Goal: Find specific page/section: Find specific page/section

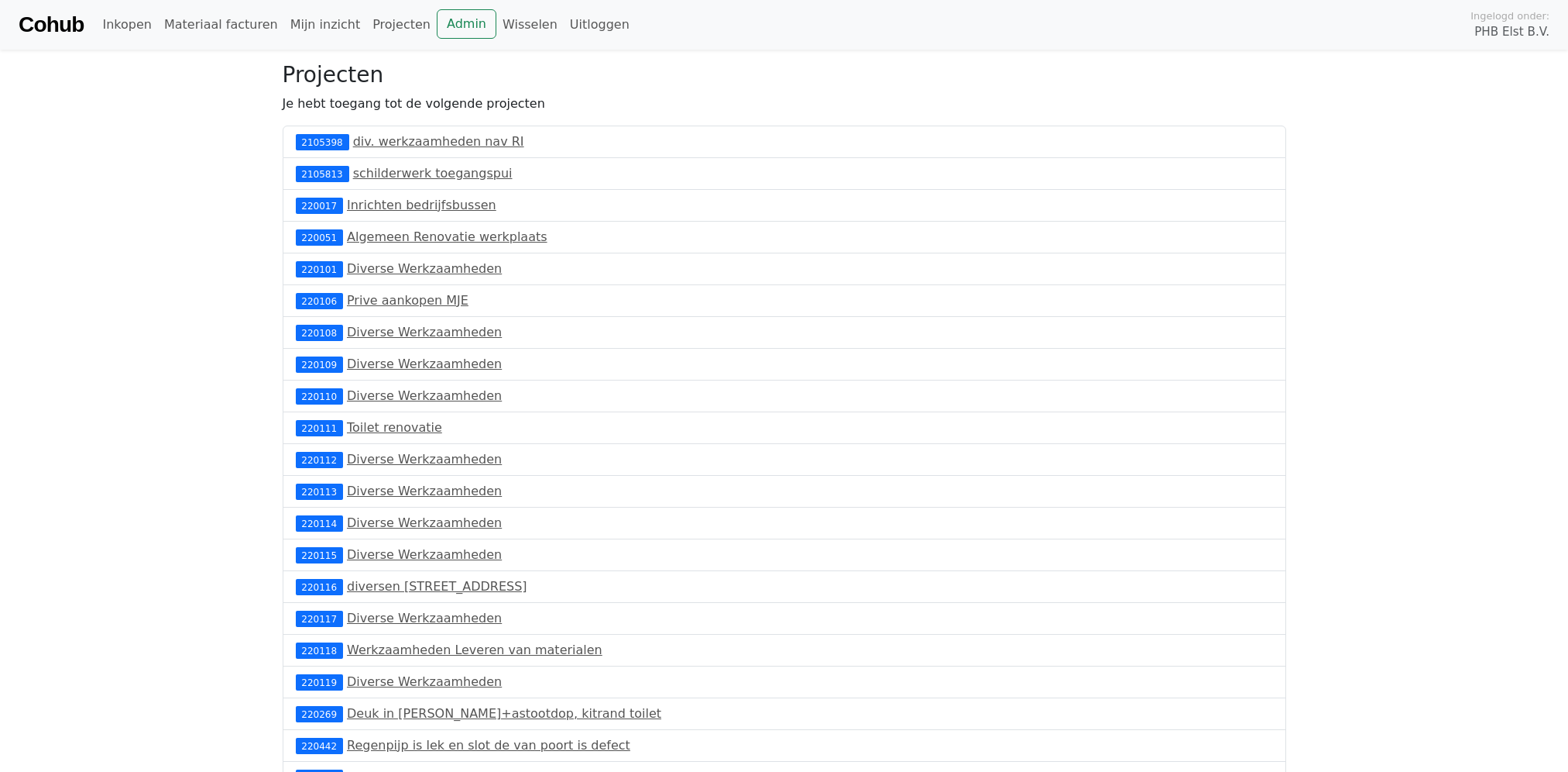
click at [75, 24] on link "Cohub" at bounding box center [51, 25] width 65 height 37
click at [436, 19] on link "Admin" at bounding box center [466, 24] width 59 height 30
